Goal: Information Seeking & Learning: Check status

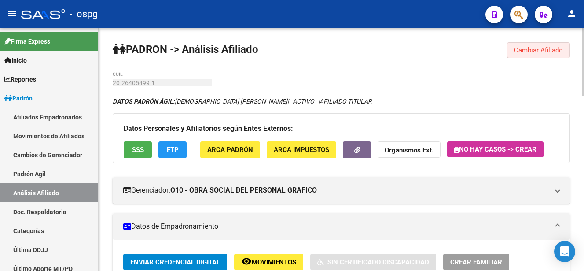
click at [548, 48] on span "Cambiar Afiliado" at bounding box center [538, 50] width 49 height 8
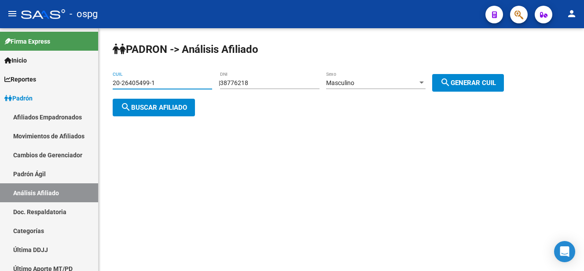
drag, startPoint x: 176, startPoint y: 80, endPoint x: 169, endPoint y: 88, distance: 10.6
click at [42, 88] on mat-sidenav-container "Firma Express Inicio Calendario SSS Instructivos Contacto OS Reportes Ingresos …" at bounding box center [292, 149] width 584 height 242
paste input "36614378-6"
type input "20-36614378-6"
click at [176, 110] on span "search Buscar afiliado" at bounding box center [154, 107] width 66 height 8
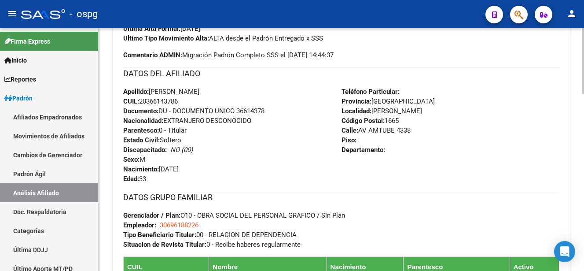
scroll to position [528, 0]
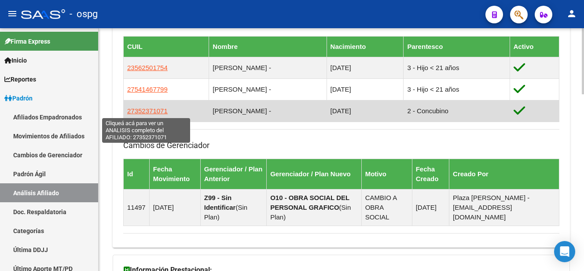
click at [144, 111] on span "27352371071" at bounding box center [147, 110] width 40 height 7
type textarea "27352371071"
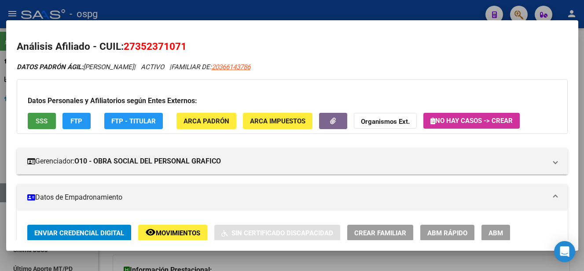
click at [40, 121] on span "SSS" at bounding box center [42, 121] width 12 height 8
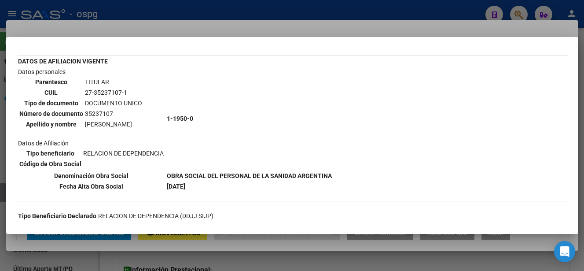
scroll to position [44, 0]
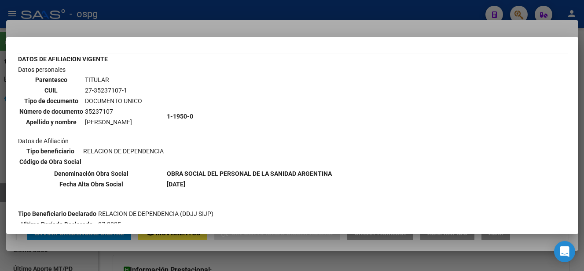
drag, startPoint x: 175, startPoint y: 26, endPoint x: 182, endPoint y: 15, distance: 12.8
click at [182, 15] on div at bounding box center [292, 135] width 584 height 271
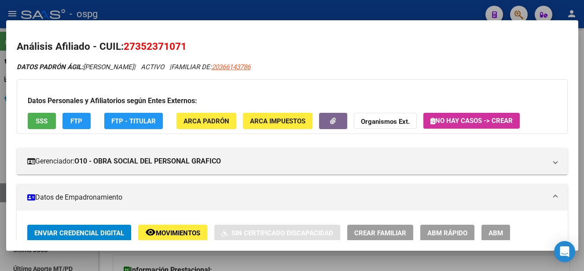
click at [445, 12] on div at bounding box center [292, 135] width 584 height 271
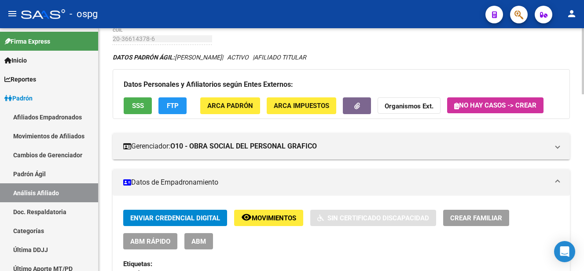
scroll to position [0, 0]
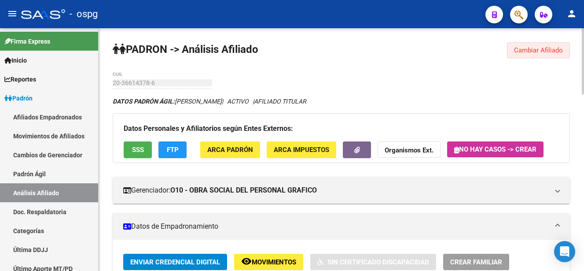
click at [542, 51] on span "Cambiar Afiliado" at bounding box center [538, 50] width 49 height 8
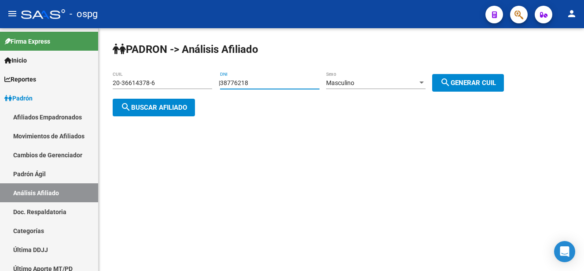
drag, startPoint x: 270, startPoint y: 84, endPoint x: 306, endPoint y: 85, distance: 36.5
click at [200, 81] on app-analisis-afiliado "PADRON -> Análisis Afiliado 20-36614378-6 CUIL | 38776218 DNI Masculino Sexo se…" at bounding box center [312, 95] width 398 height 32
paste input "47314749"
type input "47314749"
click at [384, 81] on div "Masculino" at bounding box center [372, 82] width 92 height 7
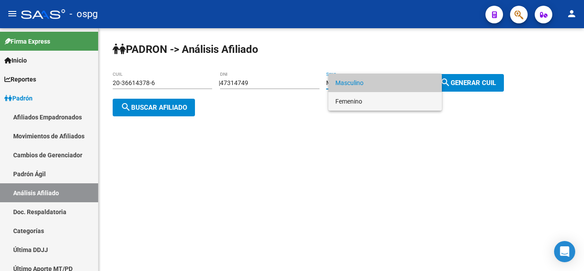
drag, startPoint x: 364, startPoint y: 98, endPoint x: 426, endPoint y: 84, distance: 63.9
click at [368, 97] on span "Femenino" at bounding box center [384, 101] width 99 height 18
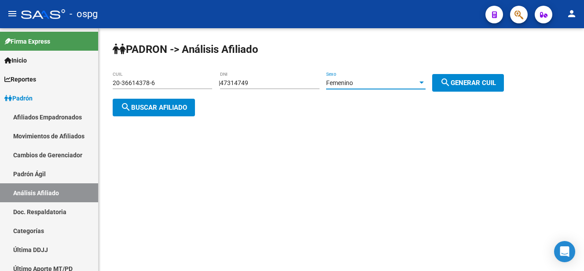
click at [465, 79] on span "search Generar CUIL" at bounding box center [468, 83] width 56 height 8
click at [168, 101] on button "search Buscar afiliado" at bounding box center [154, 108] width 82 height 18
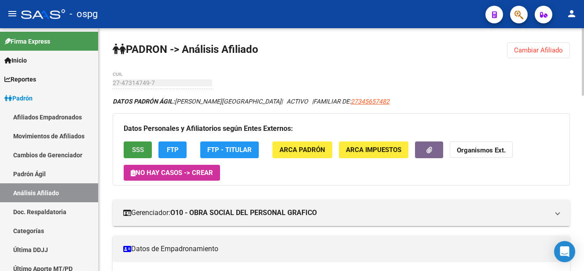
click at [132, 147] on span "SSS" at bounding box center [138, 150] width 12 height 8
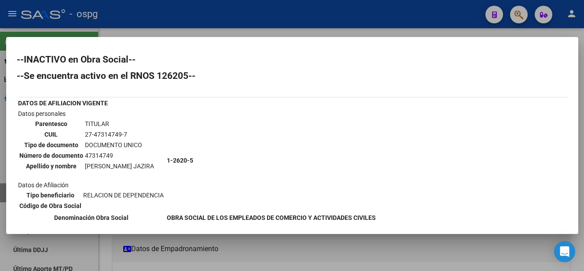
click at [280, 32] on div at bounding box center [292, 135] width 584 height 271
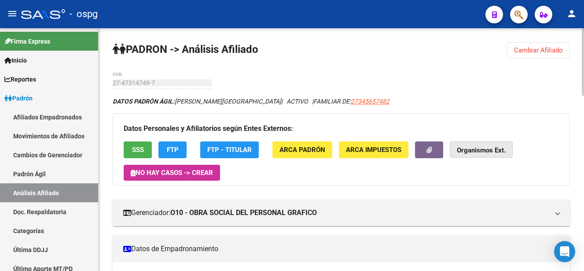
click at [486, 148] on strong "Organismos Ext." at bounding box center [481, 151] width 49 height 8
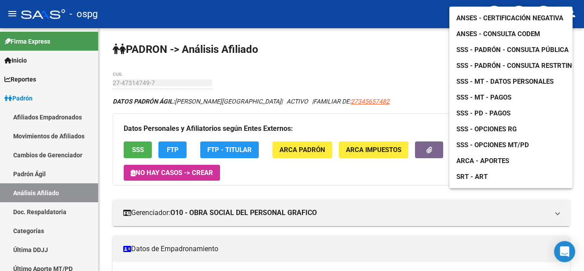
click at [505, 14] on span "ANSES - Certificación Negativa" at bounding box center [509, 18] width 107 height 8
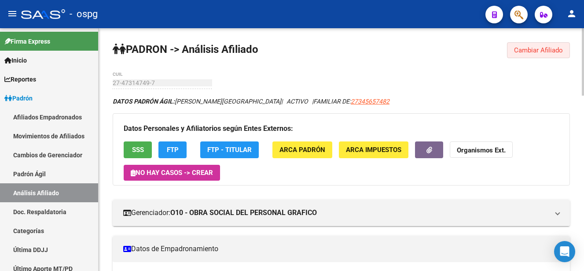
drag, startPoint x: 529, startPoint y: 55, endPoint x: 535, endPoint y: 54, distance: 6.2
click at [534, 55] on button "Cambiar Afiliado" at bounding box center [538, 50] width 63 height 16
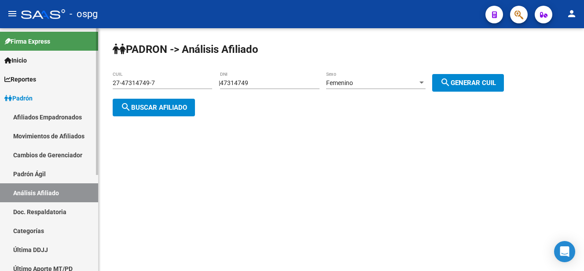
drag, startPoint x: 161, startPoint y: 87, endPoint x: 89, endPoint y: 81, distance: 72.4
click at [89, 81] on mat-sidenav-container "Firma Express Inicio Calendario SSS Instructivos Contacto OS Reportes Ingresos …" at bounding box center [292, 149] width 584 height 242
drag, startPoint x: 89, startPoint y: 81, endPoint x: 192, endPoint y: 90, distance: 103.3
click at [192, 90] on div "27-47314749-7 CUIL" at bounding box center [162, 83] width 99 height 25
drag, startPoint x: 189, startPoint y: 82, endPoint x: 219, endPoint y: 96, distance: 33.6
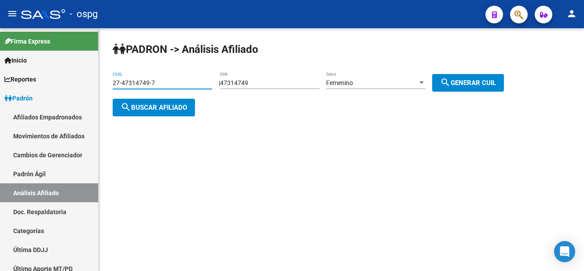
click at [63, 86] on mat-sidenav-container "Firma Express Inicio Calendario SSS Instructivos Contacto OS Reportes Ingresos …" at bounding box center [292, 149] width 584 height 242
drag, startPoint x: 200, startPoint y: 88, endPoint x: 198, endPoint y: 80, distance: 7.6
click at [199, 80] on input "27-47314749-7" at bounding box center [162, 82] width 99 height 7
drag, startPoint x: 196, startPoint y: 81, endPoint x: 28, endPoint y: 105, distance: 169.7
click at [19, 105] on mat-sidenav-container "Firma Express Inicio Calendario SSS Instructivos Contacto OS Reportes Ingresos …" at bounding box center [292, 149] width 584 height 242
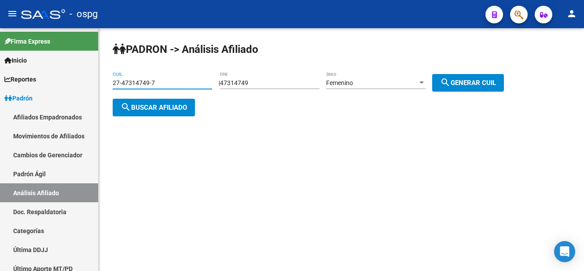
paste input "0-96233366-5"
type input "20-96233366-5"
click at [168, 102] on button "search Buscar afiliado" at bounding box center [154, 108] width 82 height 18
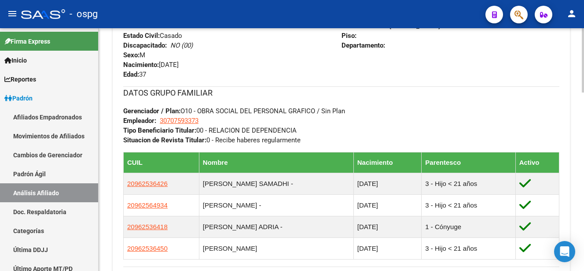
scroll to position [484, 0]
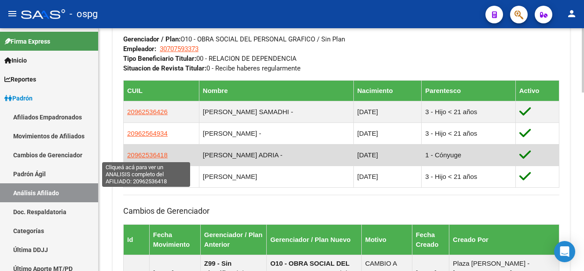
click at [147, 155] on span "20962536418" at bounding box center [147, 154] width 40 height 7
type textarea "20962536418"
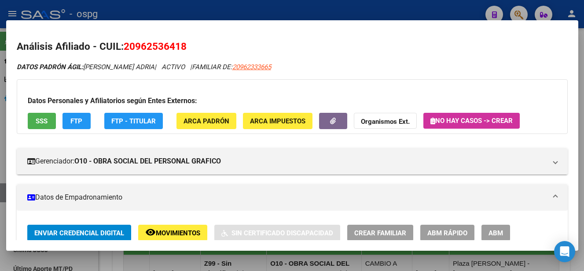
drag, startPoint x: 136, startPoint y: 47, endPoint x: 177, endPoint y: 43, distance: 41.5
click at [177, 43] on span "20962536418" at bounding box center [155, 45] width 63 height 11
drag, startPoint x: 177, startPoint y: 43, endPoint x: 38, endPoint y: 126, distance: 162.4
click at [38, 126] on button "SSS" at bounding box center [42, 121] width 28 height 16
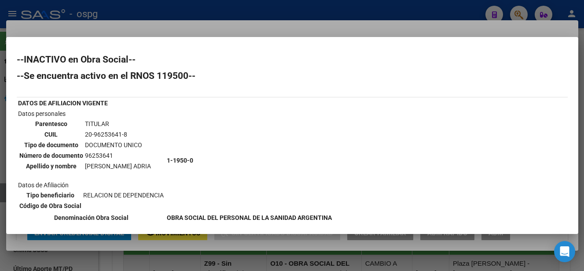
click at [480, 27] on div at bounding box center [292, 135] width 584 height 271
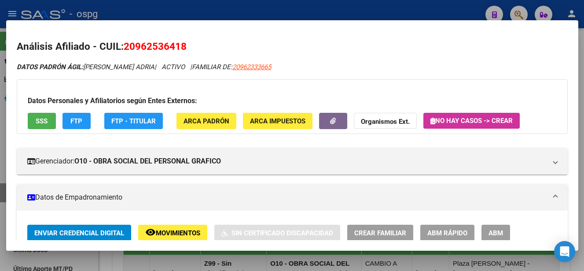
click at [432, 16] on div at bounding box center [292, 135] width 584 height 271
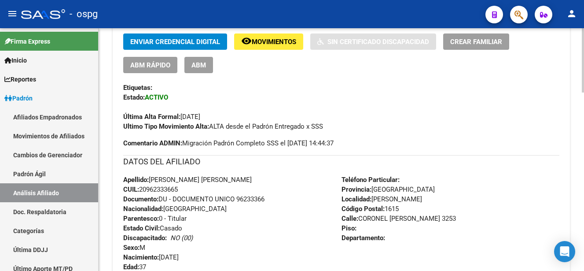
scroll to position [0, 0]
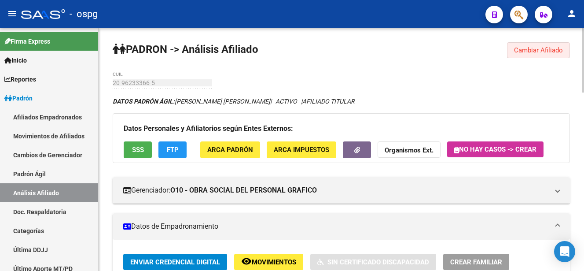
click at [539, 56] on button "Cambiar Afiliado" at bounding box center [538, 50] width 63 height 16
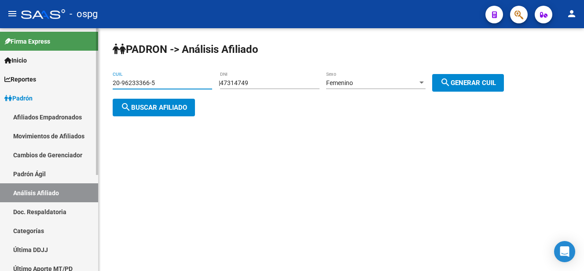
drag, startPoint x: 168, startPoint y: 85, endPoint x: 88, endPoint y: 82, distance: 79.7
click at [41, 82] on mat-sidenav-container "Firma Express Inicio Calendario SSS Instructivos Contacto OS Reportes Ingresos …" at bounding box center [292, 149] width 584 height 242
paste input "17710231-9"
type input "20-17710231-9"
click at [171, 120] on div "PADRON -> Análisis Afiliado 20-17710231-9 CUIL | 47314749 DNI Femenino Sexo sea…" at bounding box center [341, 86] width 485 height 116
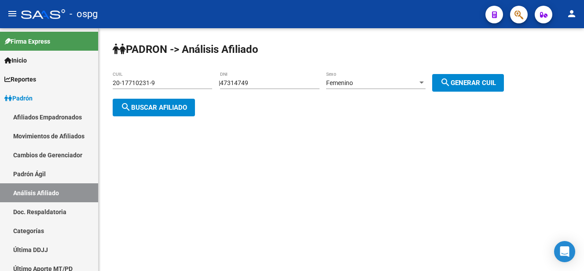
click at [169, 103] on span "search Buscar afiliado" at bounding box center [154, 107] width 66 height 8
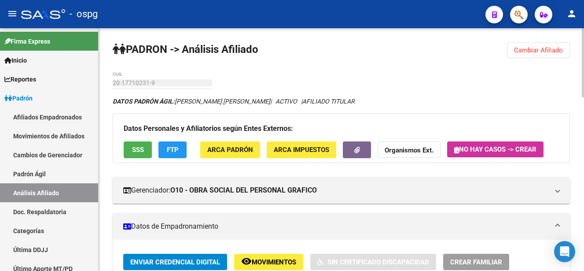
click at [139, 148] on span "SSS" at bounding box center [138, 150] width 12 height 8
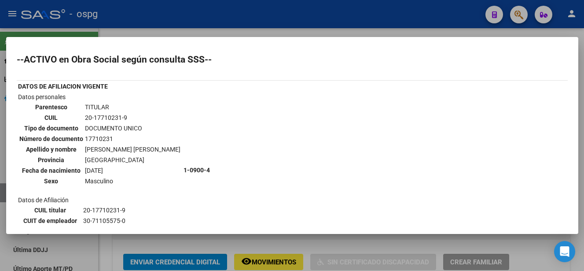
click at [397, 31] on div at bounding box center [292, 135] width 584 height 271
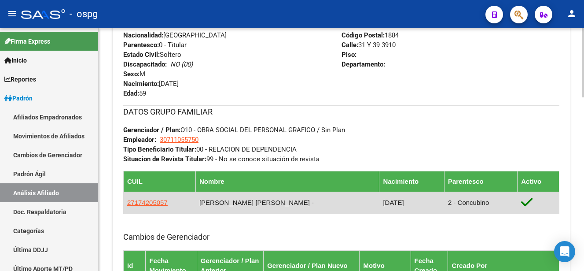
scroll to position [396, 0]
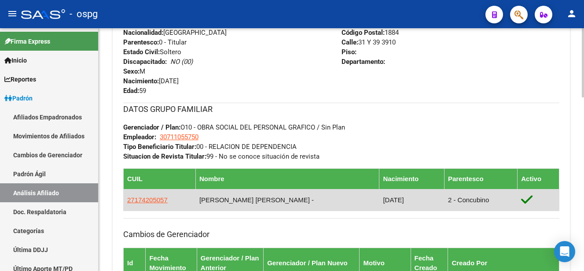
drag, startPoint x: 147, startPoint y: 204, endPoint x: 153, endPoint y: 201, distance: 6.9
click at [147, 203] on app-link-go-to "27174205057" at bounding box center [147, 200] width 40 height 10
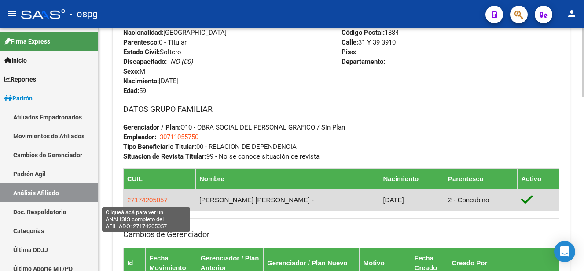
click at [152, 200] on span "27174205057" at bounding box center [147, 199] width 40 height 7
type textarea "27174205057"
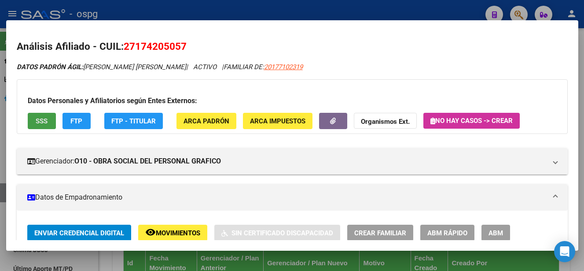
click at [44, 121] on span "SSS" at bounding box center [42, 121] width 12 height 8
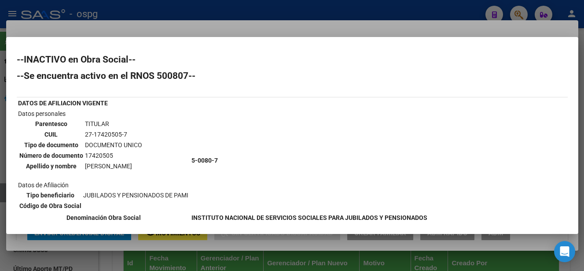
click at [344, 24] on div at bounding box center [292, 135] width 584 height 271
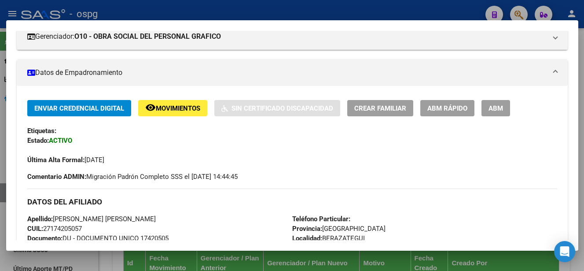
scroll to position [132, 0]
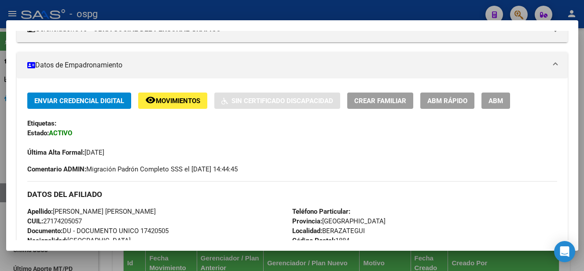
click at [381, 12] on div at bounding box center [292, 135] width 584 height 271
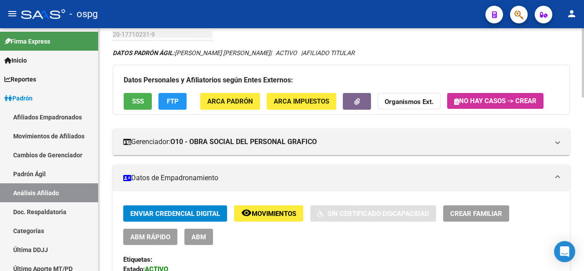
scroll to position [0, 0]
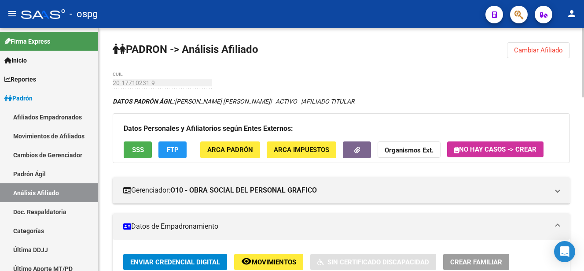
drag, startPoint x: 527, startPoint y: 47, endPoint x: 433, endPoint y: 69, distance: 96.6
click at [520, 49] on span "Cambiar Afiliado" at bounding box center [538, 50] width 49 height 8
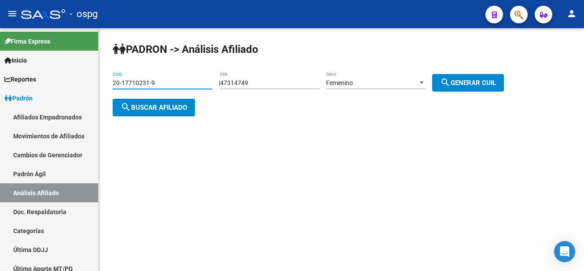
drag, startPoint x: 156, startPoint y: 83, endPoint x: 134, endPoint y: 97, distance: 26.1
click at [93, 97] on mat-sidenav-container "Firma Express Inicio Calendario SSS Instructivos Contacto OS Reportes Ingresos …" at bounding box center [292, 149] width 584 height 242
paste input "7-21727989-0"
type input "27-21727989-0"
click at [172, 109] on span "search Buscar afiliado" at bounding box center [154, 107] width 66 height 8
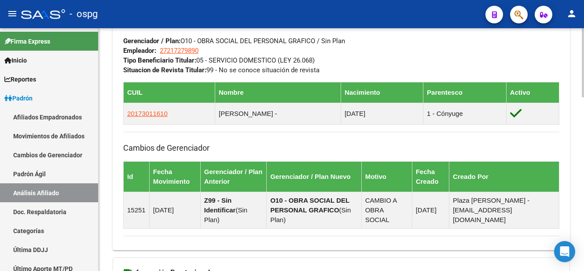
scroll to position [484, 0]
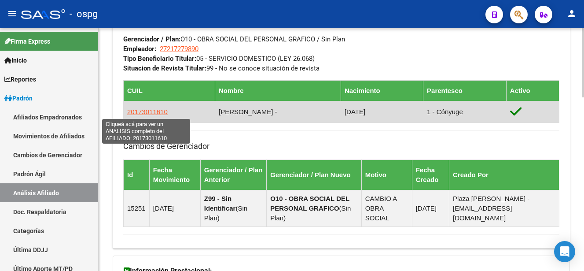
click at [158, 113] on span "20173011610" at bounding box center [147, 111] width 40 height 7
type textarea "20173011610"
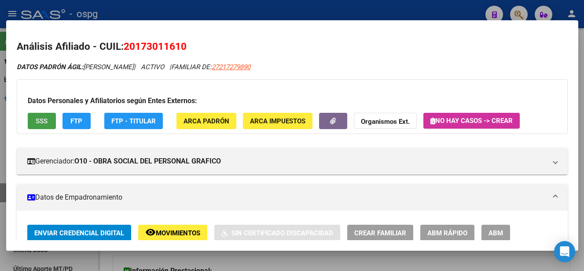
click at [45, 120] on span "SSS" at bounding box center [42, 121] width 12 height 8
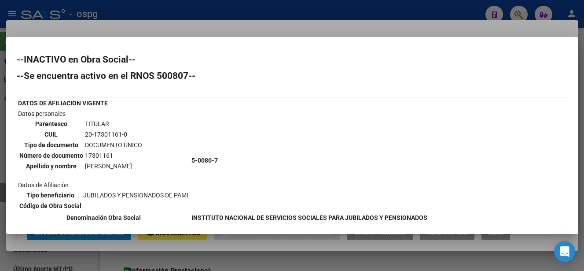
click at [329, 29] on div at bounding box center [292, 135] width 584 height 271
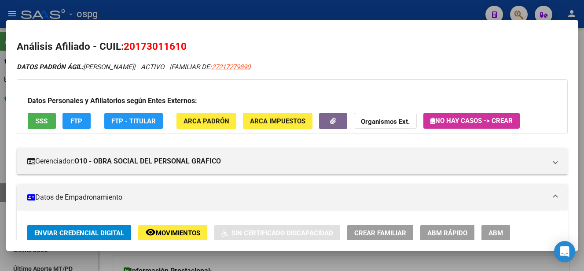
click at [410, 13] on div at bounding box center [292, 135] width 584 height 271
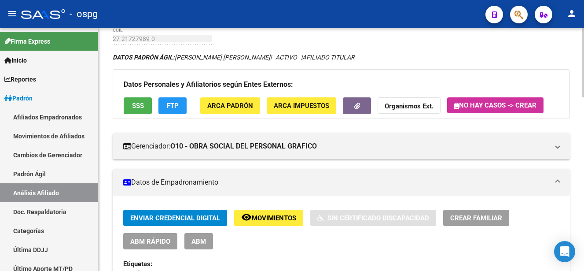
scroll to position [0, 0]
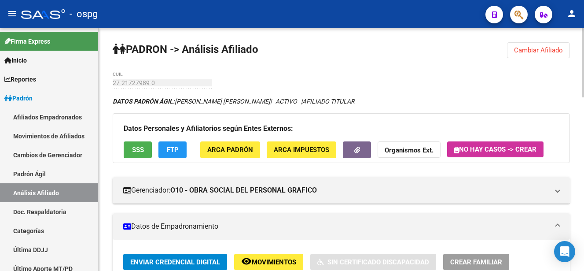
drag, startPoint x: 545, startPoint y: 54, endPoint x: 524, endPoint y: 54, distance: 20.2
click at [544, 54] on button "Cambiar Afiliado" at bounding box center [538, 50] width 63 height 16
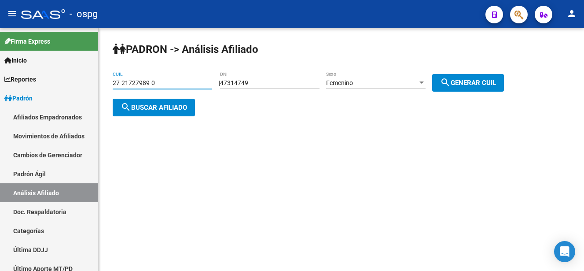
drag, startPoint x: 133, startPoint y: 80, endPoint x: 119, endPoint y: 82, distance: 14.3
click at [84, 80] on mat-sidenav-container "Firma Express Inicio Calendario SSS Instructivos Contacto OS Reportes Ingresos …" at bounding box center [292, 149] width 584 height 242
paste input "0-16478902-1"
type input "20-16478902-1"
click at [163, 109] on span "search Buscar afiliado" at bounding box center [154, 107] width 66 height 8
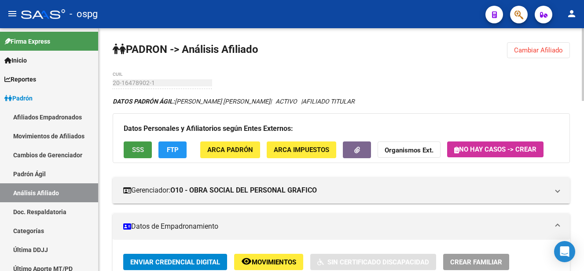
click at [136, 150] on span "SSS" at bounding box center [138, 150] width 12 height 8
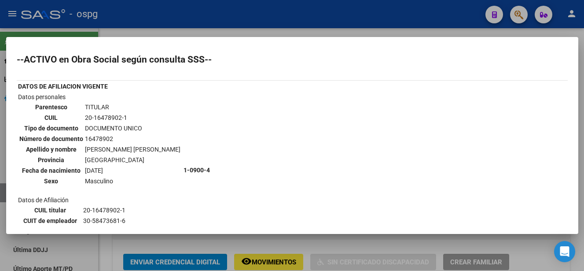
click at [364, 27] on div at bounding box center [292, 135] width 584 height 271
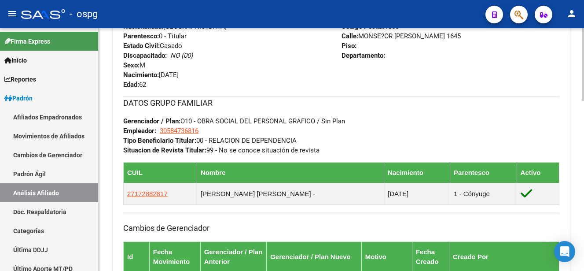
scroll to position [484, 0]
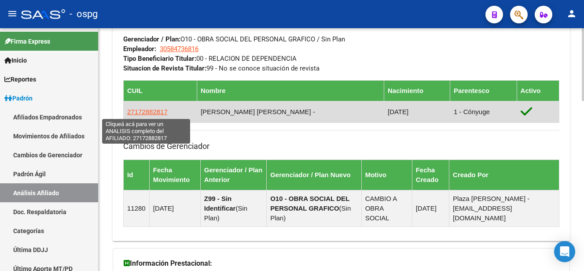
click at [156, 109] on span "27172882817" at bounding box center [147, 111] width 40 height 7
type textarea "27172882817"
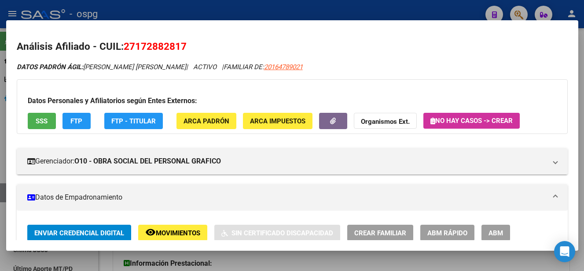
click at [47, 121] on span "SSS" at bounding box center [42, 121] width 12 height 8
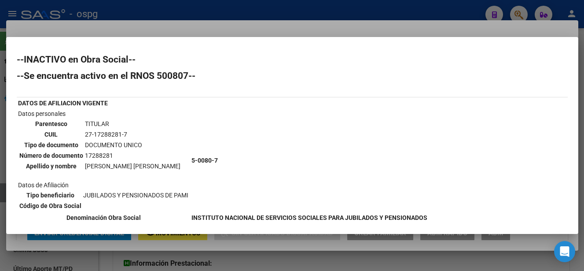
drag, startPoint x: 179, startPoint y: 27, endPoint x: 463, endPoint y: 179, distance: 322.4
click at [182, 27] on div at bounding box center [292, 135] width 584 height 271
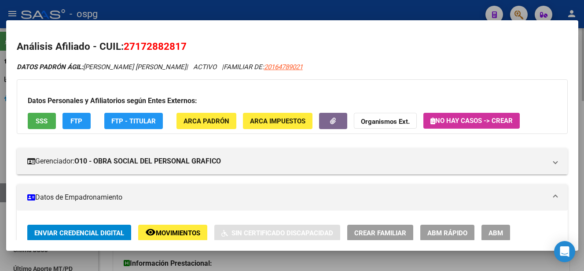
drag, startPoint x: 247, startPoint y: 12, endPoint x: 478, endPoint y: 35, distance: 232.1
click at [260, 13] on div at bounding box center [292, 135] width 584 height 271
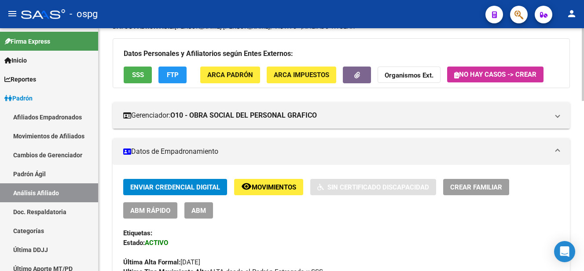
scroll to position [0, 0]
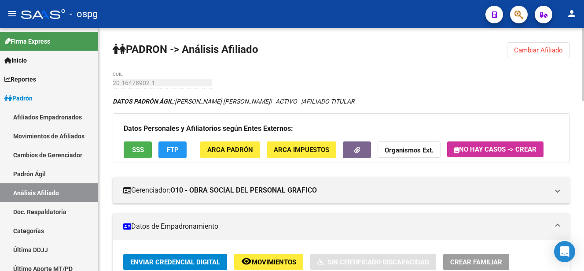
drag, startPoint x: 550, startPoint y: 55, endPoint x: 429, endPoint y: 53, distance: 121.9
click at [549, 55] on button "Cambiar Afiliado" at bounding box center [538, 50] width 63 height 16
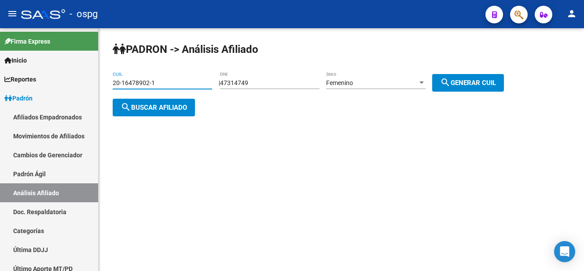
drag, startPoint x: 172, startPoint y: 79, endPoint x: 173, endPoint y: 87, distance: 7.6
click at [78, 78] on mat-sidenav-container "Firma Express Inicio Calendario SSS Instructivos Contacto OS Reportes Ingresos …" at bounding box center [292, 149] width 584 height 242
paste input "818830-8"
type input "20-16818830-8"
click at [163, 107] on span "search Buscar afiliado" at bounding box center [154, 107] width 66 height 8
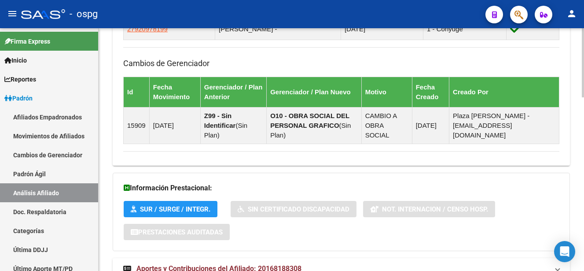
scroll to position [606, 0]
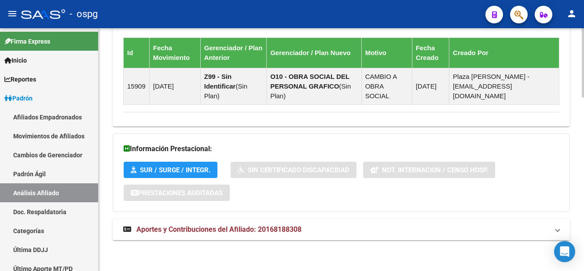
click at [301, 227] on span "Aportes y Contribuciones del Afiliado: 20168188308" at bounding box center [218, 229] width 165 height 8
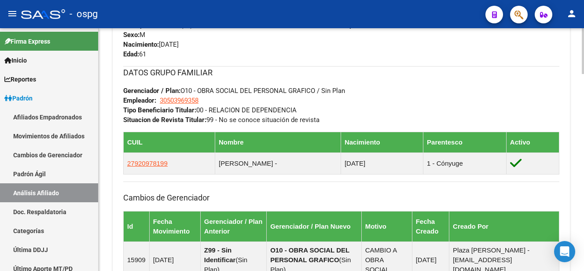
scroll to position [430, 0]
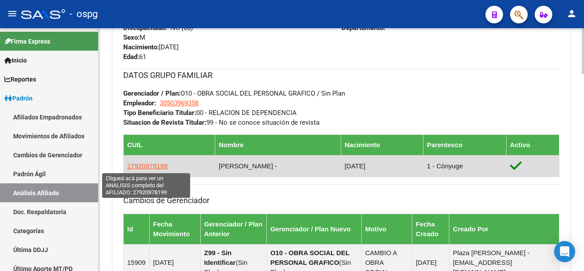
click at [147, 167] on span "27920978199" at bounding box center [147, 165] width 40 height 7
type textarea "27920978199"
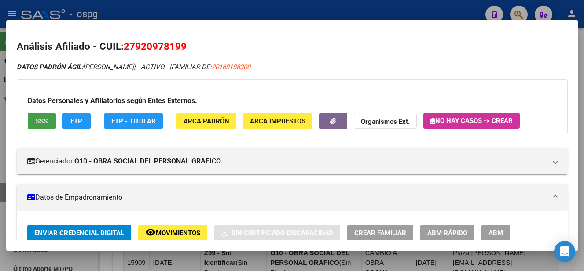
click at [40, 122] on span "SSS" at bounding box center [42, 121] width 12 height 8
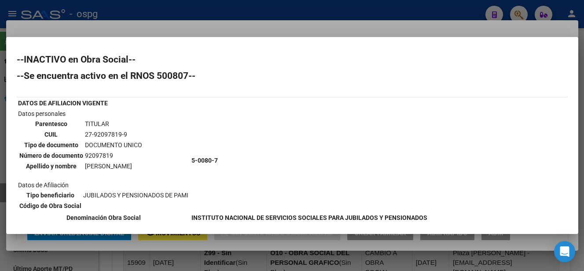
click at [388, 38] on mat-dialog-container "--INACTIVO en Obra Social-- --Se encuentra activo en el RNOS 500807-- DATOS DE …" at bounding box center [292, 135] width 572 height 197
click at [377, 13] on div at bounding box center [292, 135] width 584 height 271
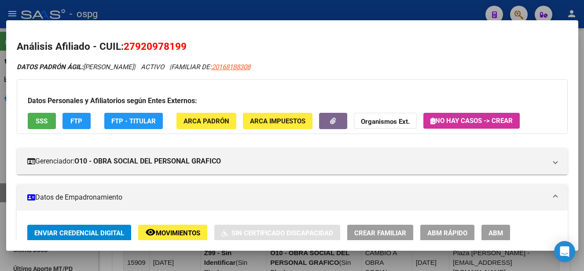
click at [401, 14] on div at bounding box center [292, 135] width 584 height 271
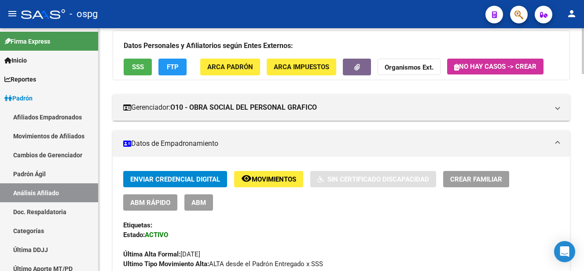
scroll to position [0, 0]
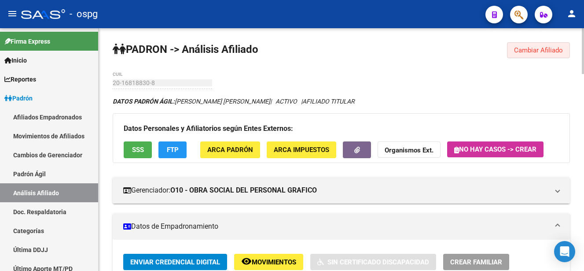
click at [540, 57] on button "Cambiar Afiliado" at bounding box center [538, 50] width 63 height 16
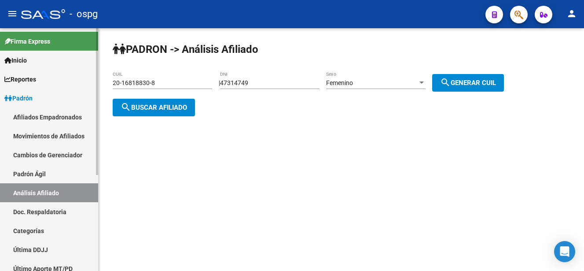
click at [44, 76] on mat-sidenav-container "Firma Express Inicio Calendario SSS Instructivos Contacto OS Reportes Ingresos …" at bounding box center [292, 149] width 584 height 242
paste input "3-28166907-9"
type input "23-28166907-9"
click at [156, 102] on button "search Buscar afiliado" at bounding box center [154, 108] width 82 height 18
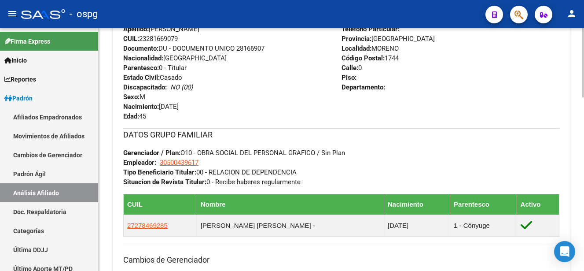
scroll to position [396, 0]
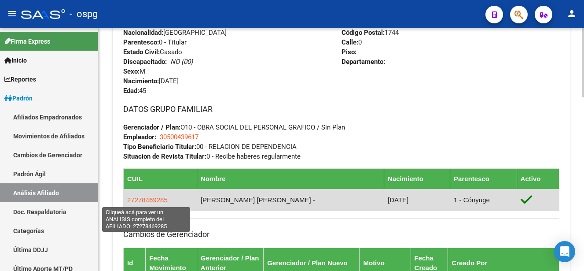
click at [147, 201] on span "27278469285" at bounding box center [147, 199] width 40 height 7
type textarea "27278469285"
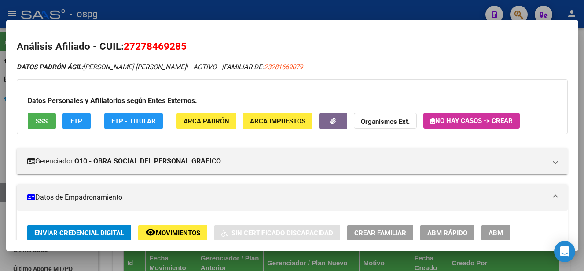
click at [44, 123] on span "SSS" at bounding box center [42, 121] width 12 height 8
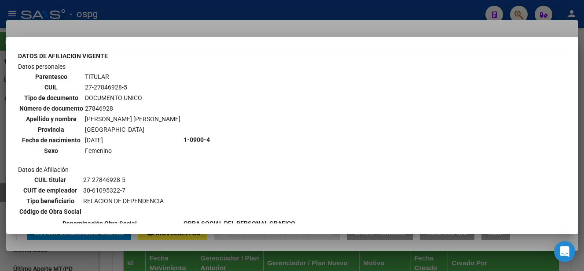
scroll to position [44, 0]
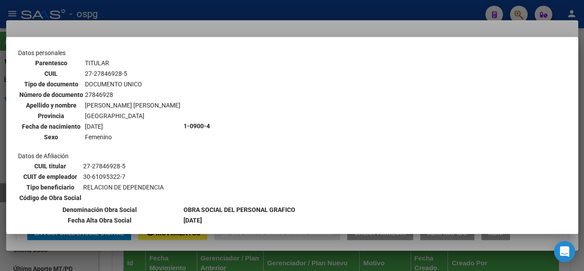
click at [248, 29] on div at bounding box center [292, 135] width 584 height 271
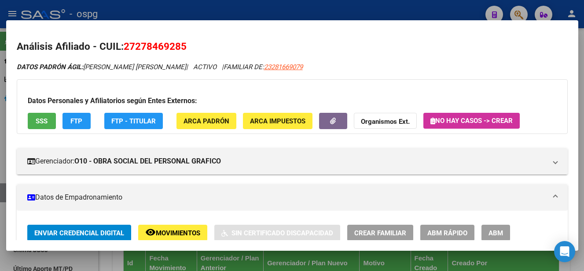
drag, startPoint x: 137, startPoint y: 43, endPoint x: 179, endPoint y: 41, distance: 42.7
click at [179, 41] on span "27278469285" at bounding box center [155, 45] width 63 height 11
copy span "27846928"
click at [377, 120] on strong "Organismos Ext." at bounding box center [385, 121] width 49 height 8
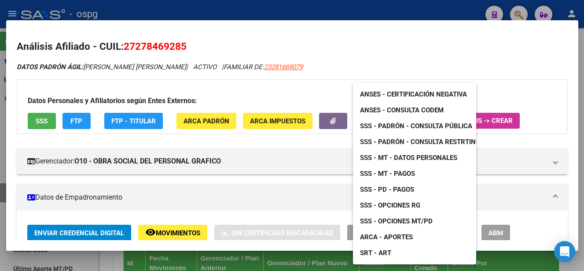
click at [393, 88] on link "ANSES - Certificación Negativa" at bounding box center [413, 94] width 121 height 16
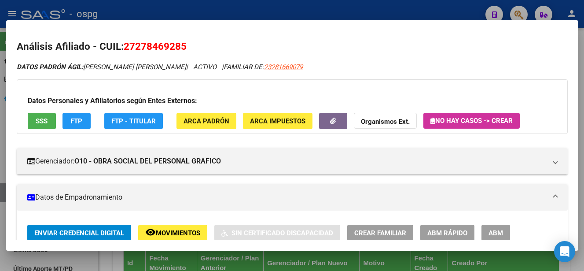
click at [407, 11] on div at bounding box center [292, 135] width 584 height 271
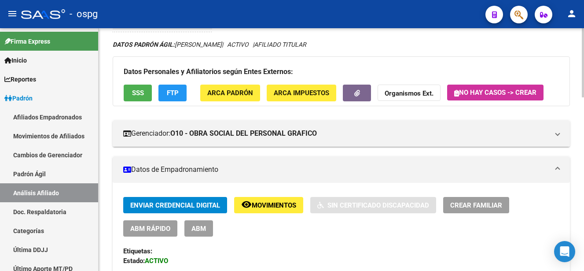
scroll to position [0, 0]
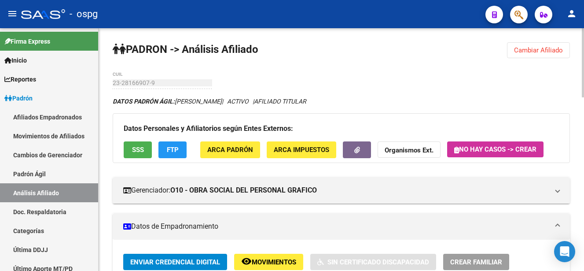
click at [545, 55] on button "Cambiar Afiliado" at bounding box center [538, 50] width 63 height 16
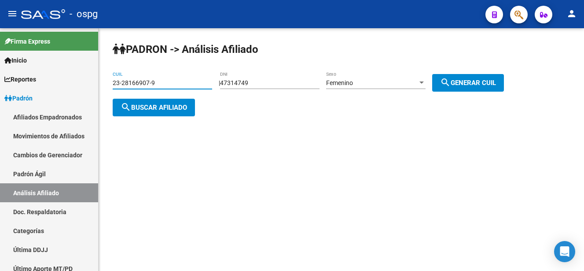
drag, startPoint x: 105, startPoint y: 80, endPoint x: 167, endPoint y: 84, distance: 62.2
click at [67, 80] on mat-sidenav-container "Firma Express Inicio Calendario SSS Instructivos Contacto OS Reportes Ingresos …" at bounding box center [292, 149] width 584 height 242
paste input "0-34558137-6"
type input "20-34558137-6"
click at [172, 110] on span "search Buscar afiliado" at bounding box center [154, 107] width 66 height 8
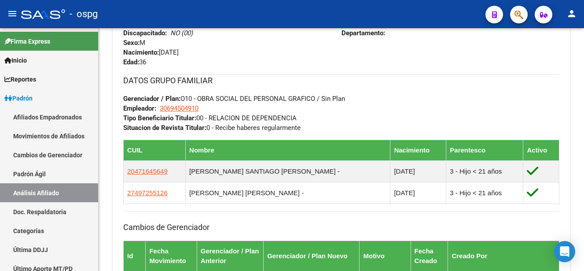
scroll to position [440, 0]
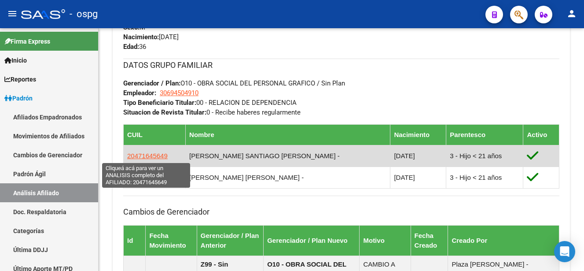
click at [142, 155] on span "20471645649" at bounding box center [147, 155] width 40 height 7
type textarea "20471645649"
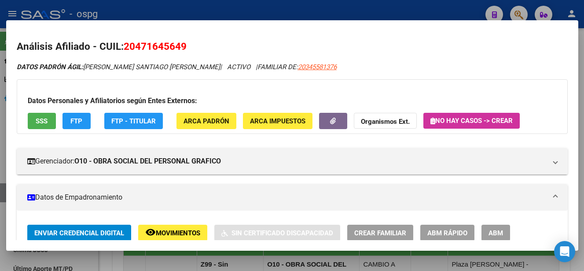
click at [46, 117] on span "SSS" at bounding box center [42, 121] width 12 height 8
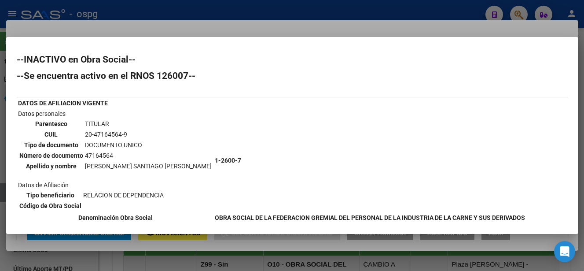
click at [330, 29] on div at bounding box center [292, 135] width 584 height 271
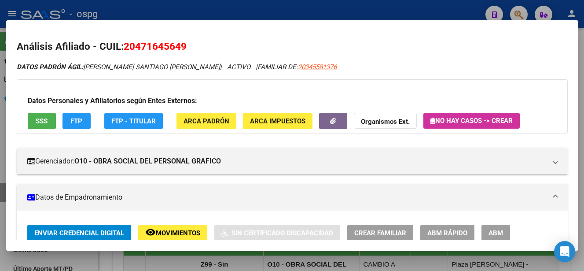
click at [326, 15] on div at bounding box center [292, 135] width 584 height 271
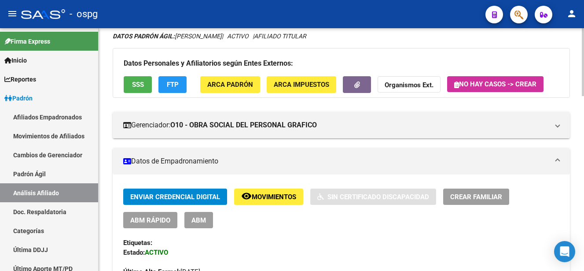
scroll to position [0, 0]
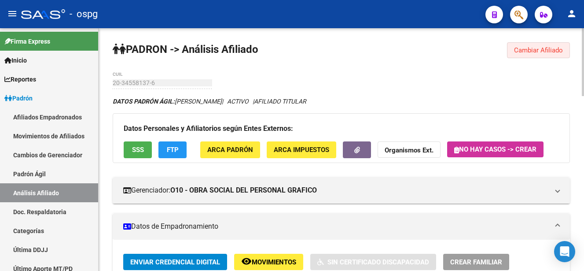
drag, startPoint x: 550, startPoint y: 51, endPoint x: 208, endPoint y: 35, distance: 342.6
click at [547, 51] on span "Cambiar Afiliado" at bounding box center [538, 50] width 49 height 8
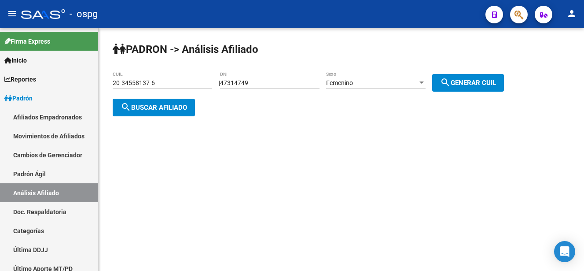
click at [271, 88] on div "47314749 DNI" at bounding box center [269, 80] width 99 height 18
drag, startPoint x: 271, startPoint y: 84, endPoint x: 220, endPoint y: 87, distance: 51.5
click at [146, 83] on app-analisis-afiliado "PADRON -> Análisis Afiliado 20-34558137-6 CUIL | 47314749 DNI Femenino Sexo sea…" at bounding box center [312, 95] width 398 height 32
drag, startPoint x: 165, startPoint y: 83, endPoint x: 43, endPoint y: 79, distance: 122.4
click at [41, 79] on mat-sidenav-container "Firma Express Inicio Calendario SSS Instructivos Contacto OS Reportes Ingresos …" at bounding box center [292, 149] width 584 height 242
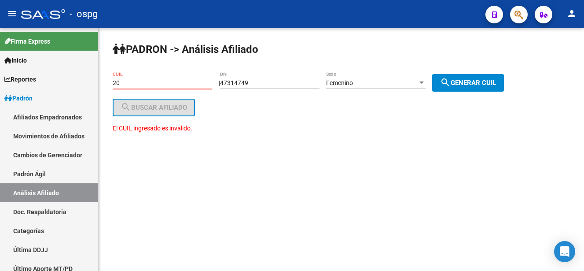
paste input "-48797282"
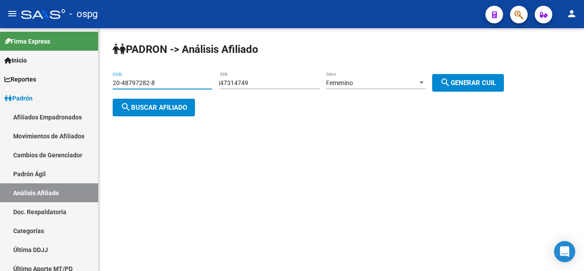
type input "20-48797282-8"
click at [159, 111] on button "search Buscar afiliado" at bounding box center [154, 108] width 82 height 18
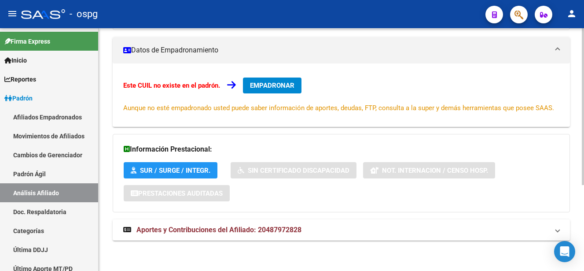
scroll to position [133, 0]
click at [305, 234] on mat-panel-title "Aportes y Contribuciones del Afiliado: 20487972828" at bounding box center [335, 229] width 425 height 10
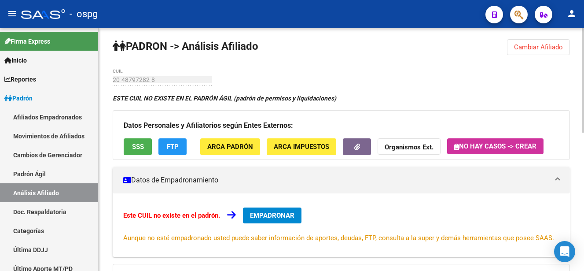
scroll to position [0, 0]
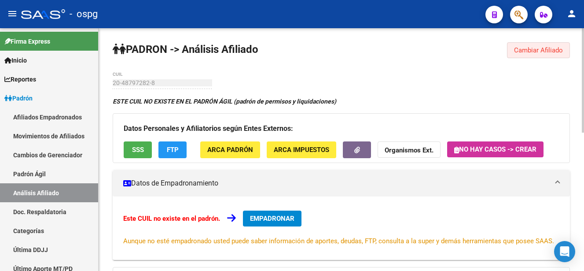
click at [560, 50] on span "Cambiar Afiliado" at bounding box center [538, 50] width 49 height 8
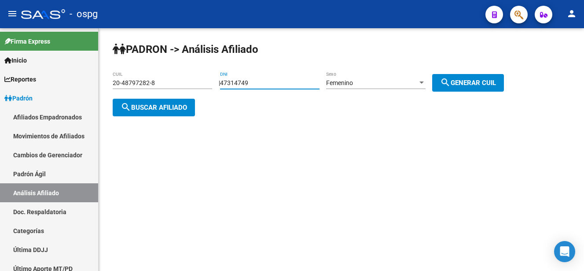
click at [287, 82] on input "47314749" at bounding box center [269, 82] width 99 height 7
drag, startPoint x: 289, startPoint y: 82, endPoint x: 242, endPoint y: 93, distance: 48.9
click at [212, 90] on div "PADRON -> Análisis Afiliado 20-48797282-8 CUIL | 47314749 DNI Femenino Sexo sea…" at bounding box center [341, 86] width 485 height 116
drag, startPoint x: 293, startPoint y: 86, endPoint x: 267, endPoint y: 78, distance: 27.4
click at [267, 78] on div "PADRON -> Análisis Afiliado 20-48797282-8 CUIL | 47314749 DNI Femenino Sexo sea…" at bounding box center [341, 86] width 485 height 116
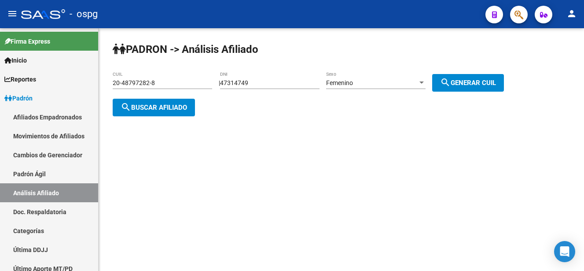
drag, startPoint x: 350, startPoint y: 92, endPoint x: 300, endPoint y: 78, distance: 52.4
click at [343, 92] on div "Femenino Sexo" at bounding box center [375, 83] width 99 height 25
drag, startPoint x: 278, startPoint y: 84, endPoint x: 294, endPoint y: 89, distance: 17.5
click at [187, 79] on app-analisis-afiliado "PADRON -> Análisis Afiliado 20-48797282-8 CUIL | 47314749 DNI Femenino Sexo sea…" at bounding box center [312, 95] width 398 height 32
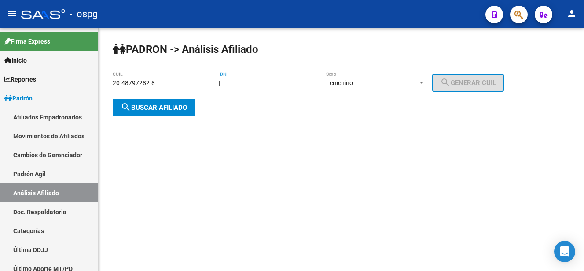
paste input "48797282"
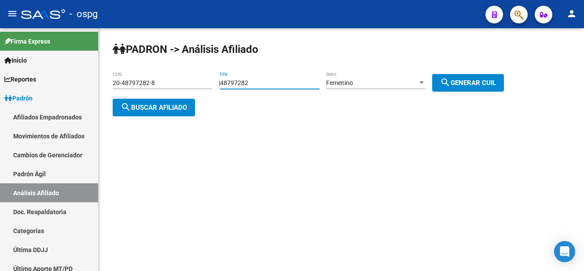
type input "48797282"
click at [477, 80] on span "search Generar CUIL" at bounding box center [468, 83] width 56 height 8
type input "27-48797282-2"
click at [151, 115] on button "search Buscar afiliado" at bounding box center [154, 108] width 82 height 18
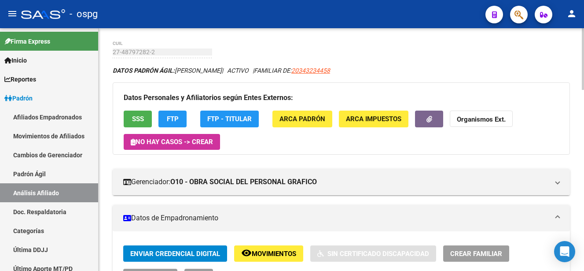
scroll to position [44, 0]
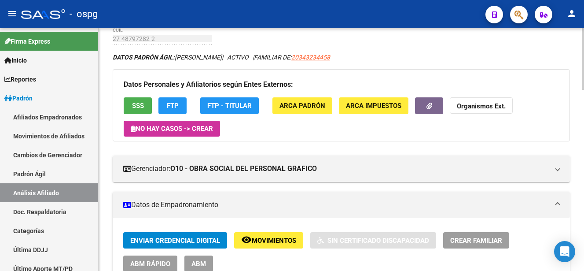
click at [143, 107] on span "SSS" at bounding box center [138, 106] width 12 height 8
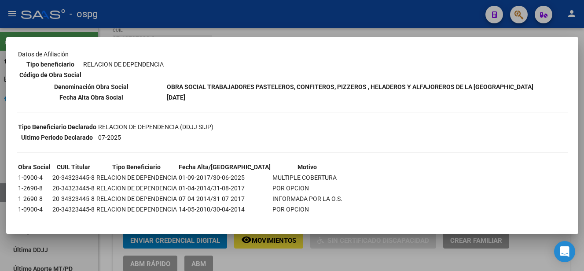
scroll to position [34, 0]
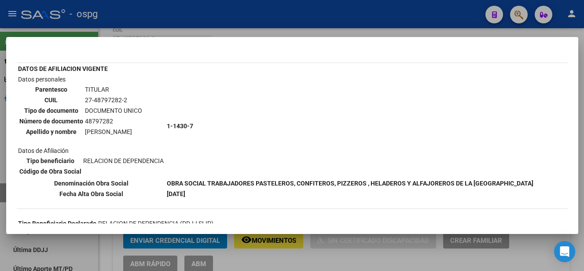
click at [176, 29] on div at bounding box center [292, 135] width 584 height 271
